Goal: Find specific page/section: Find specific page/section

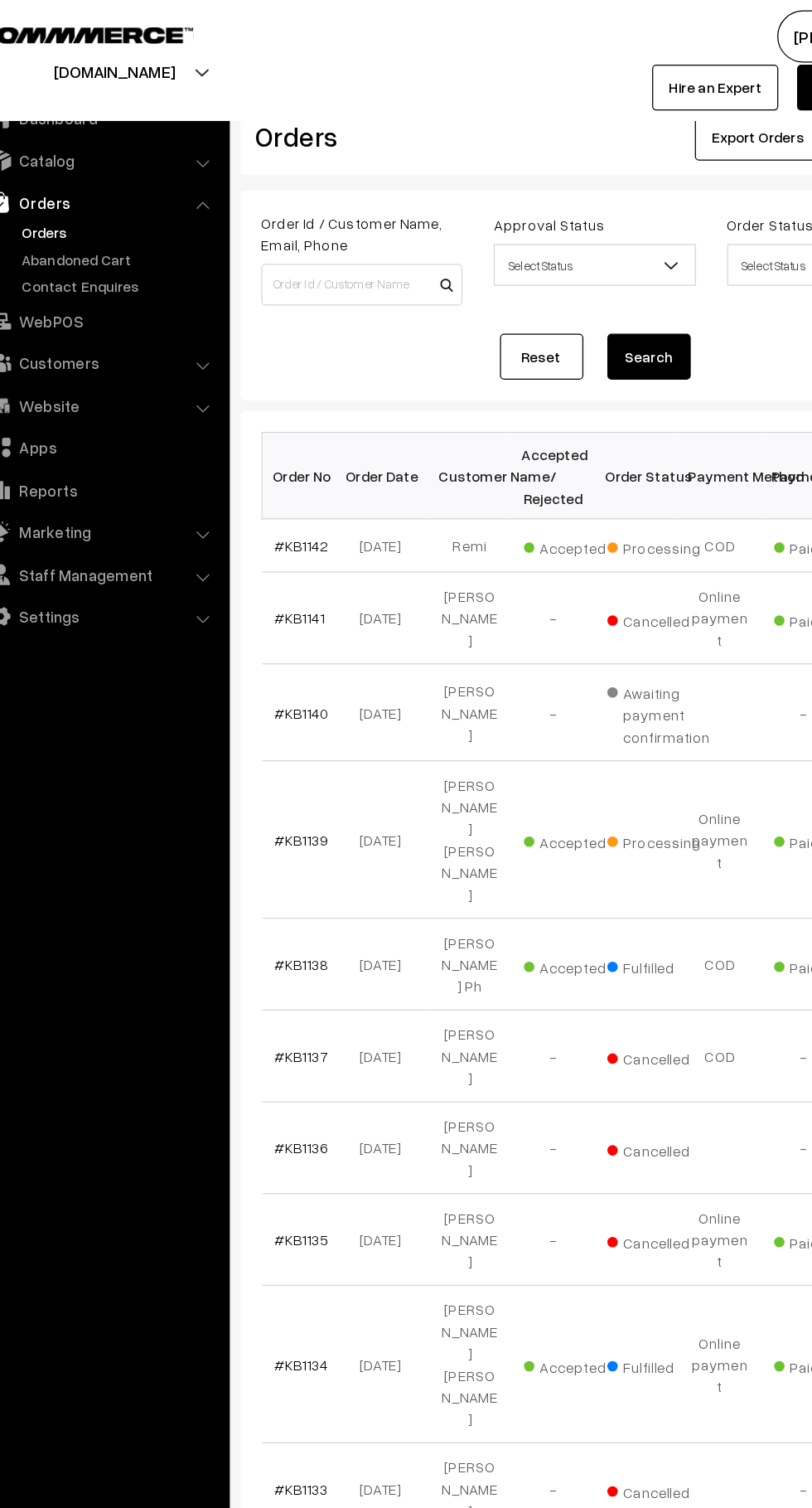
click at [144, 198] on link "Abandoned Cart" at bounding box center [136, 206] width 165 height 17
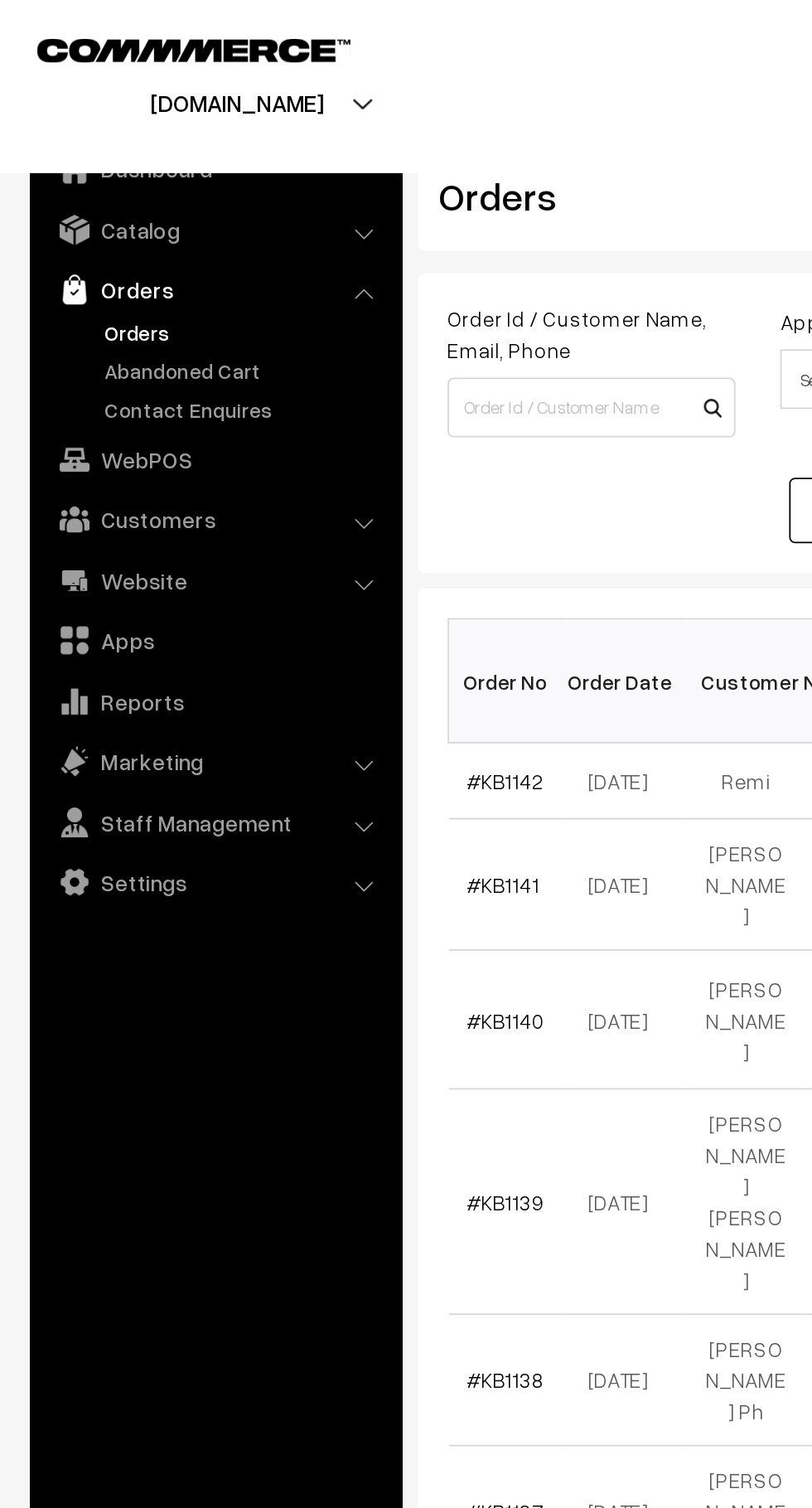
click at [141, 211] on link "Abandoned Cart" at bounding box center [136, 206] width 165 height 17
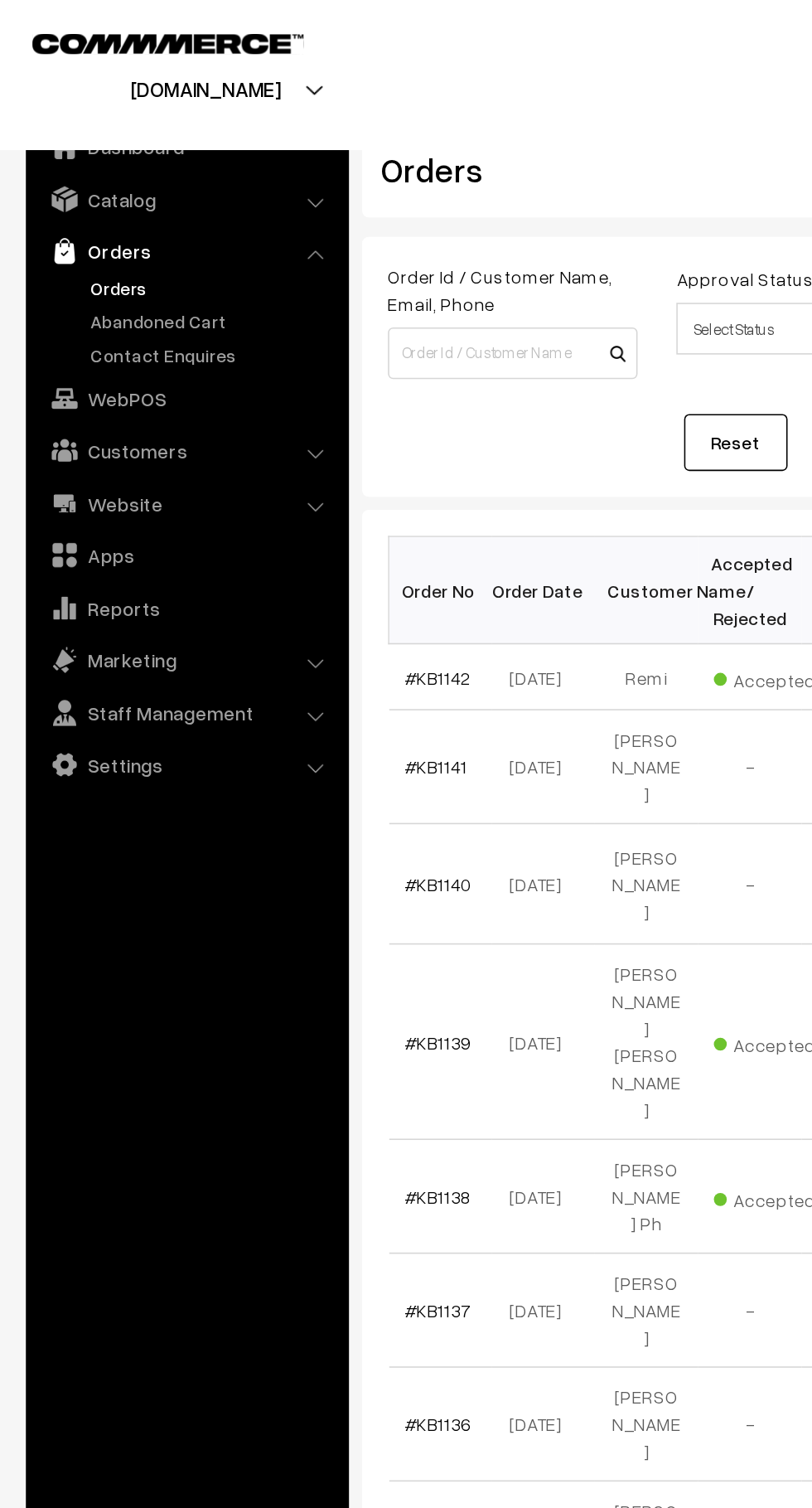
click at [65, 208] on link "Abandoned Cart" at bounding box center [136, 206] width 165 height 17
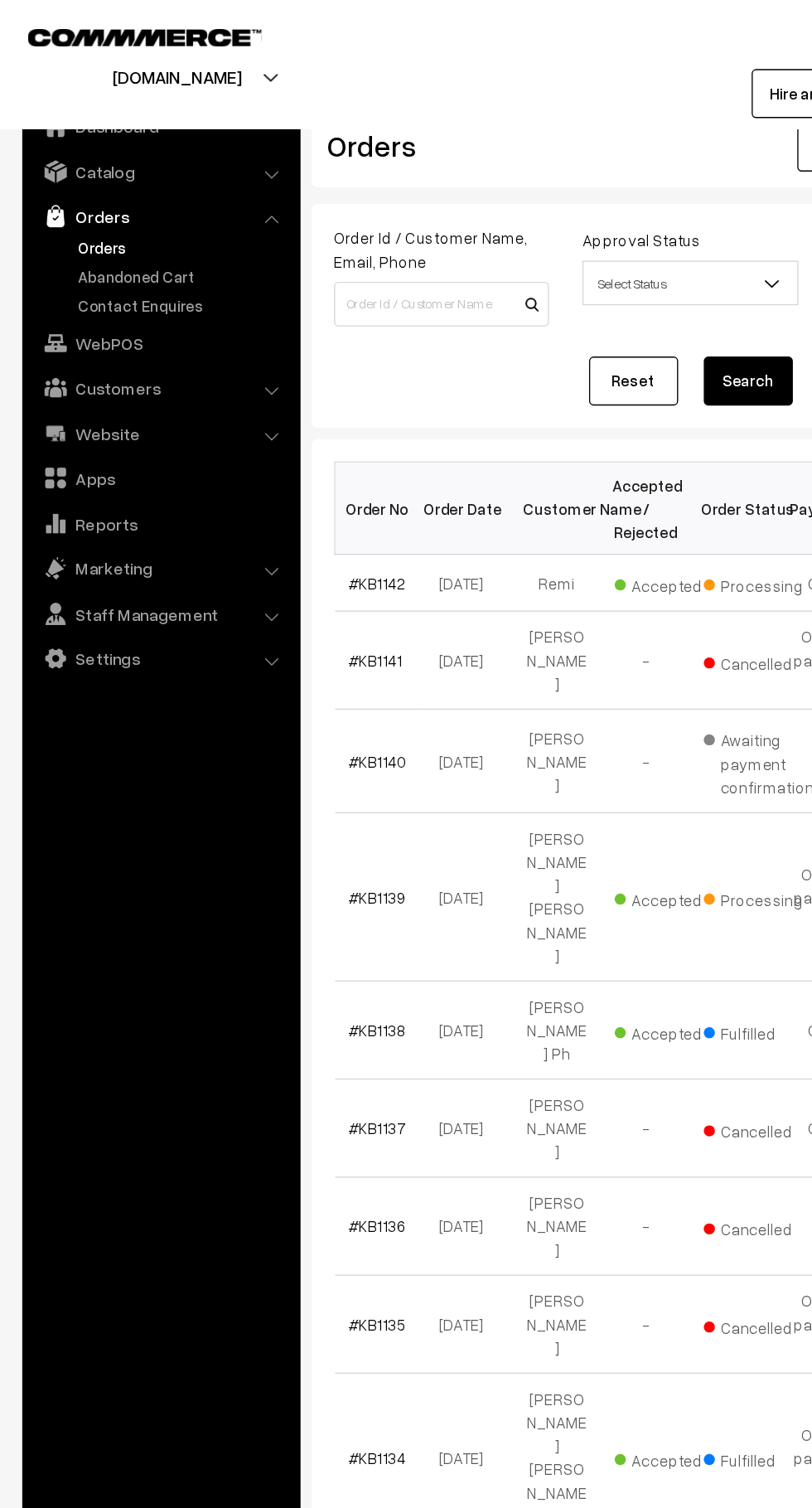
click at [57, 206] on link "Abandoned Cart" at bounding box center [136, 206] width 165 height 17
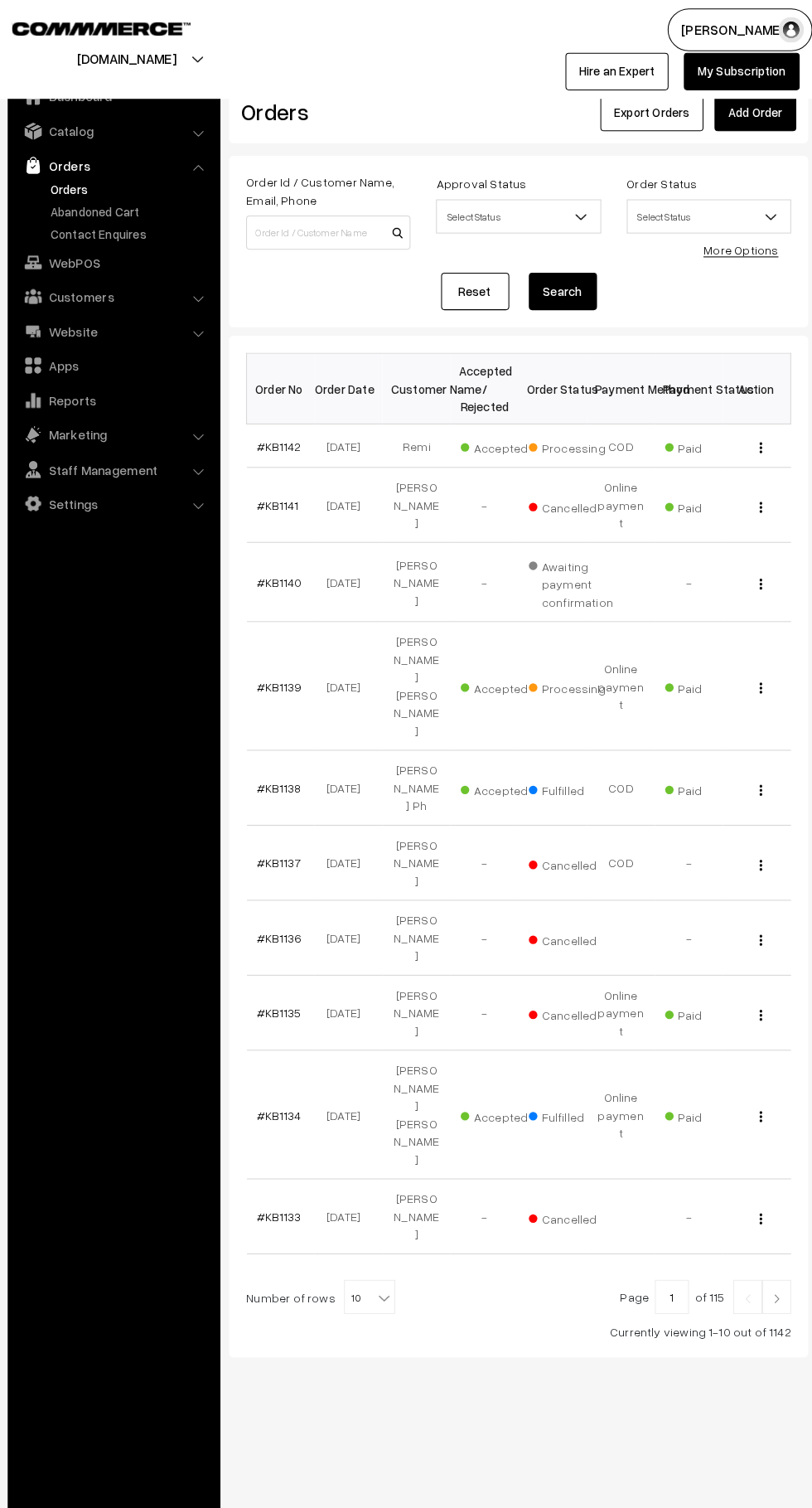
click at [439, 444] on td "Remi" at bounding box center [414, 433] width 67 height 42
click at [149, 207] on link "Abandoned Cart" at bounding box center [136, 206] width 165 height 17
